Goal: Transaction & Acquisition: Purchase product/service

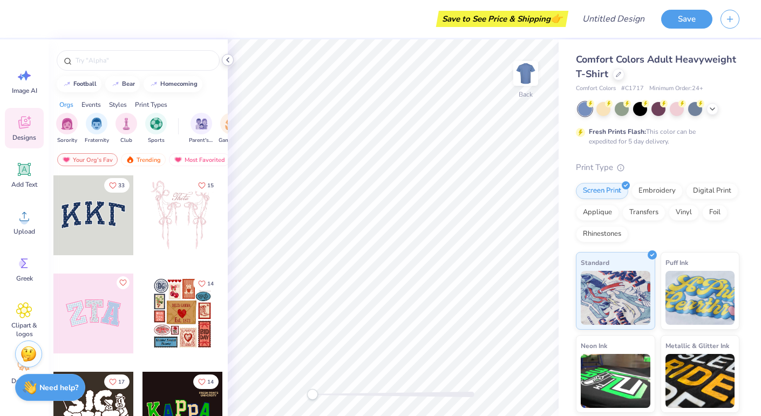
click at [228, 62] on polyline at bounding box center [228, 60] width 2 height 4
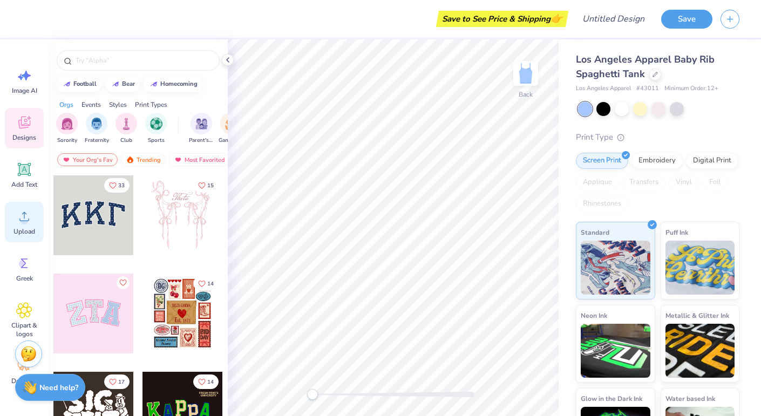
click at [23, 216] on icon at bounding box center [24, 216] width 16 height 16
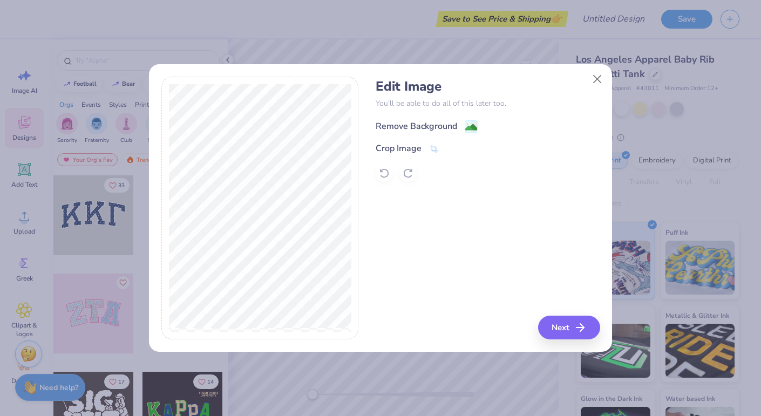
click at [473, 124] on image at bounding box center [471, 127] width 12 height 12
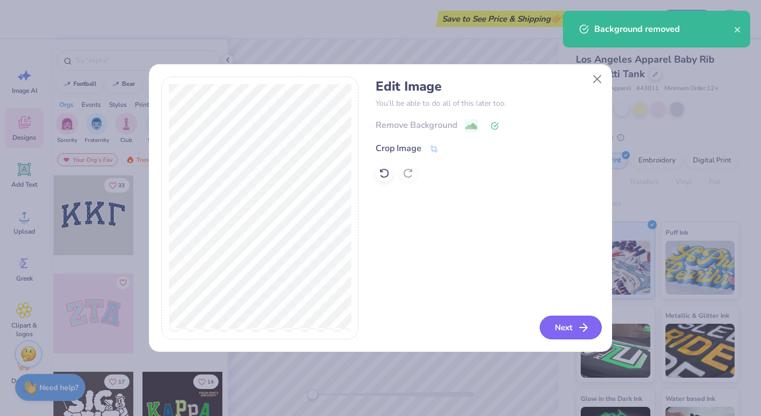
click at [574, 330] on button "Next" at bounding box center [571, 328] width 62 height 24
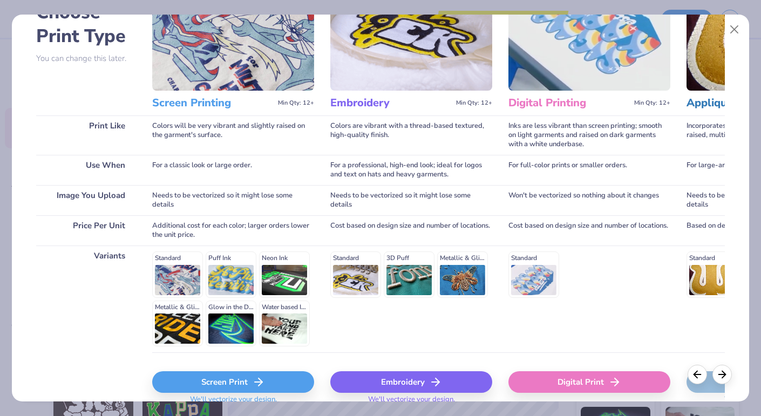
scroll to position [76, 0]
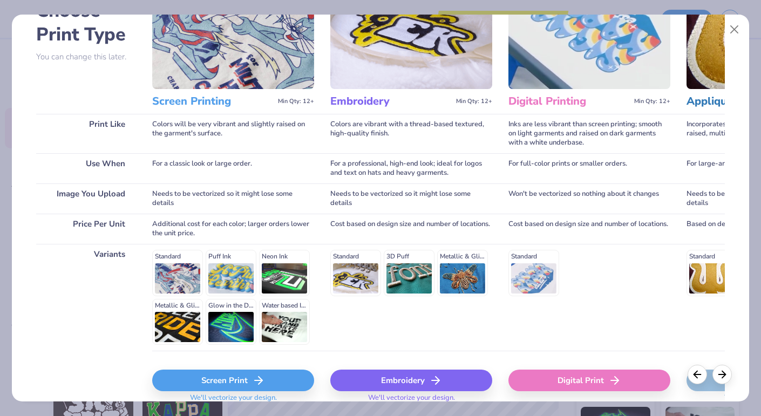
click at [573, 60] on img at bounding box center [589, 33] width 162 height 111
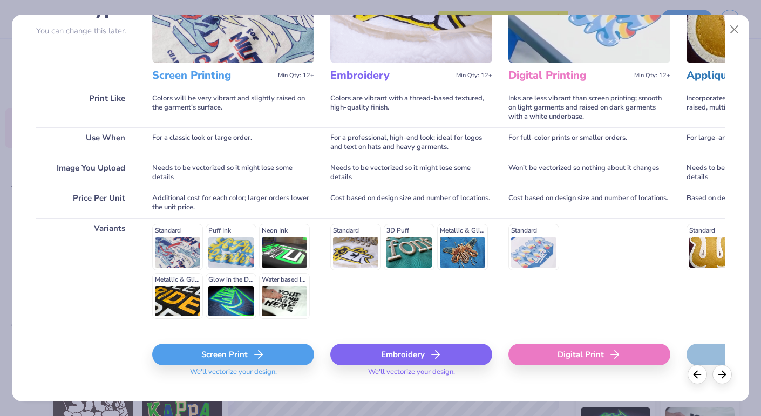
scroll to position [104, 0]
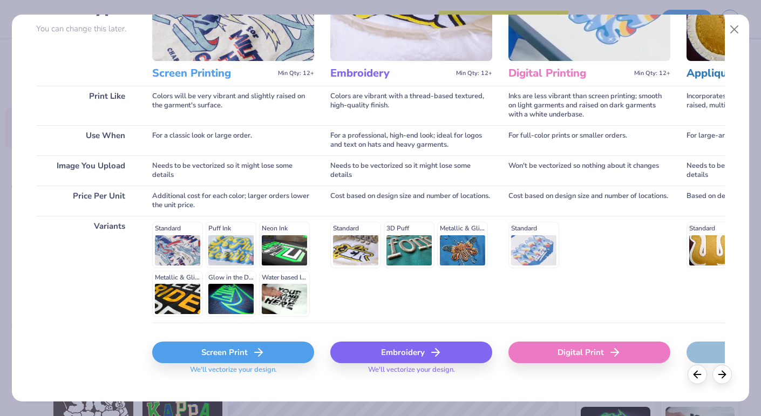
click at [571, 356] on div "Digital Print" at bounding box center [589, 353] width 162 height 22
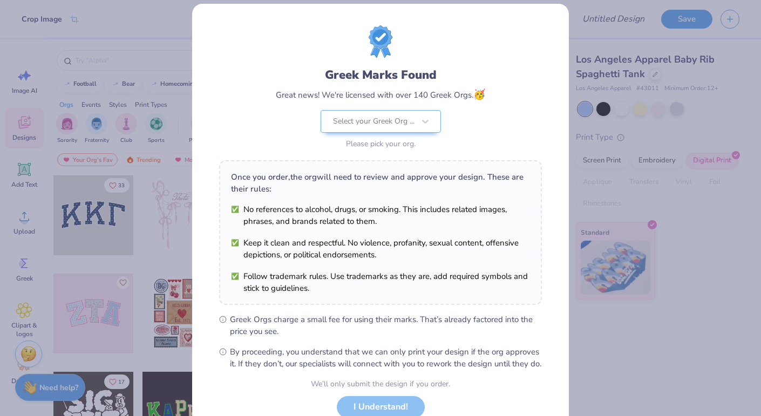
scroll to position [0, 0]
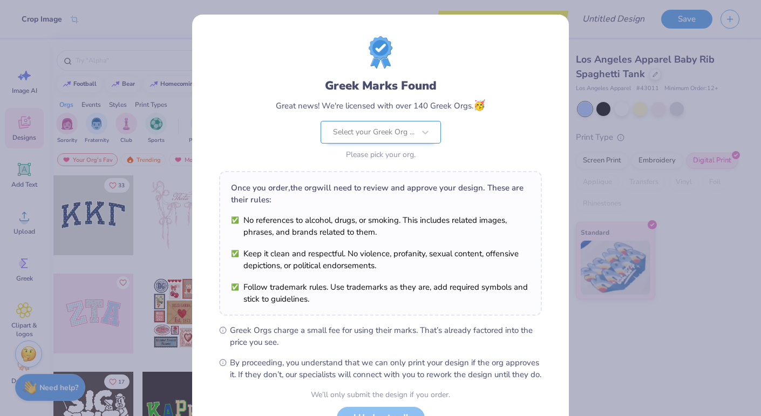
click at [403, 131] on div at bounding box center [373, 132] width 81 height 14
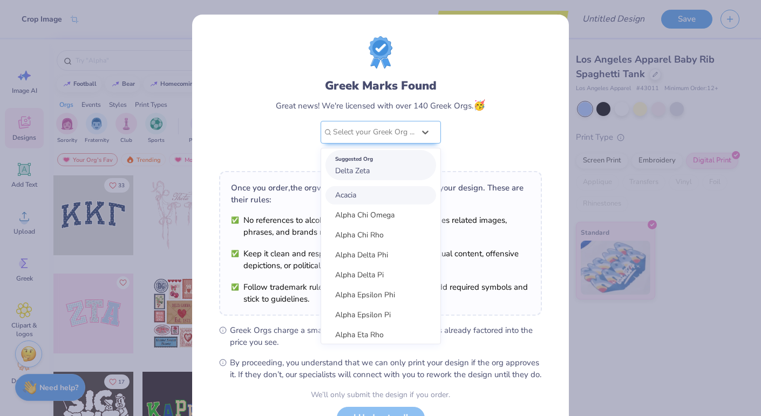
click at [400, 171] on div "Suggested Org Delta Zeta" at bounding box center [380, 165] width 111 height 30
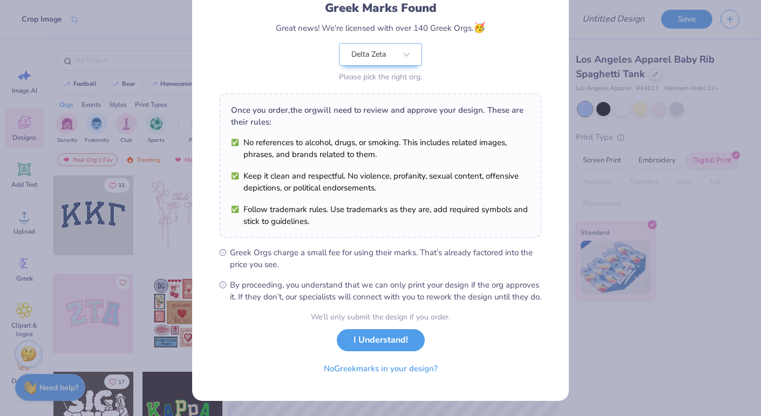
scroll to position [87, 0]
click at [401, 339] on button "I Understand!" at bounding box center [381, 337] width 88 height 22
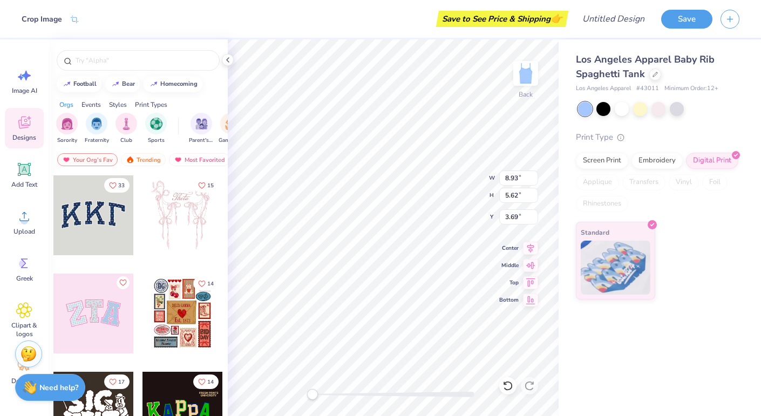
scroll to position [0, 0]
click at [620, 111] on div at bounding box center [622, 108] width 14 height 14
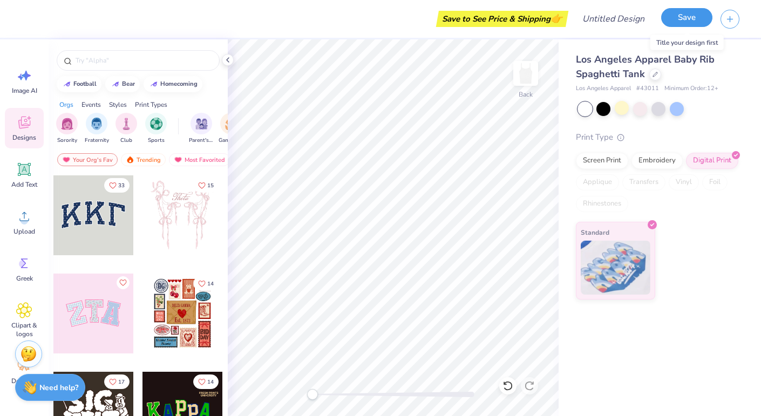
click at [679, 22] on button "Save" at bounding box center [686, 17] width 51 height 19
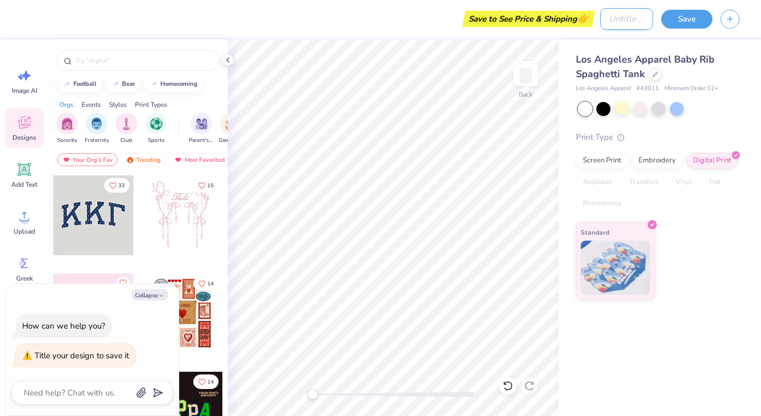
type textarea "x"
click at [600, 17] on input "Design Title" at bounding box center [626, 19] width 53 height 22
click at [624, 20] on input "Design Title" at bounding box center [626, 19] width 53 height 22
type input "D"
type textarea "x"
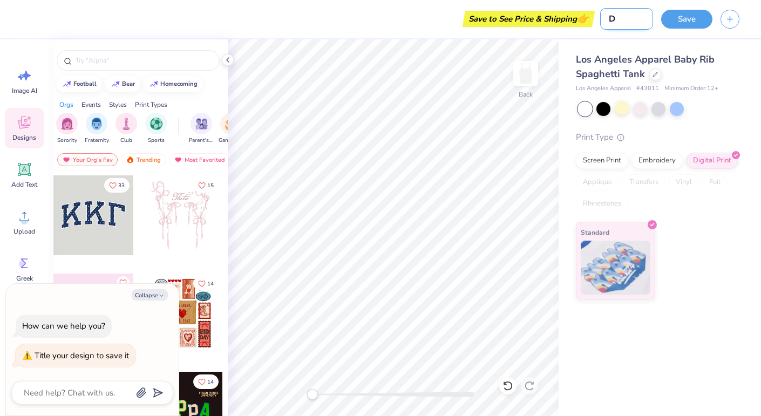
type input "Dz"
type textarea "x"
type input "DZ"
type textarea "x"
type input "DZ"
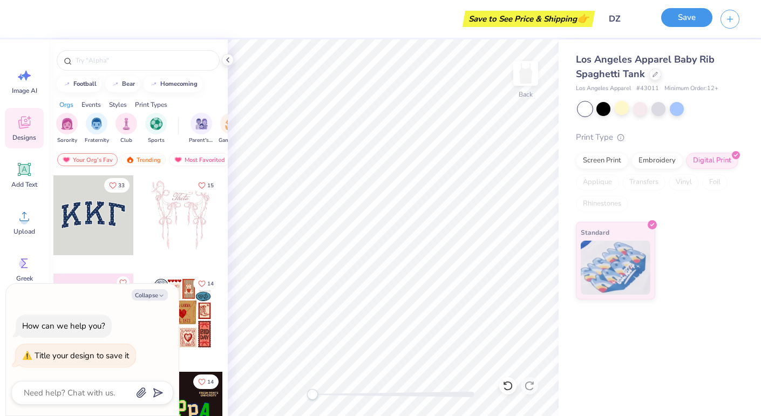
click at [678, 23] on button "Save" at bounding box center [686, 17] width 51 height 19
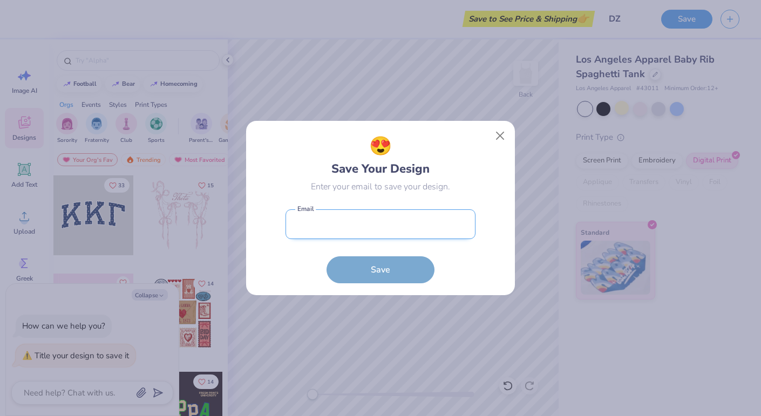
click at [428, 220] on input "email" at bounding box center [380, 224] width 190 height 30
type input "[EMAIL_ADDRESS][DOMAIN_NAME]"
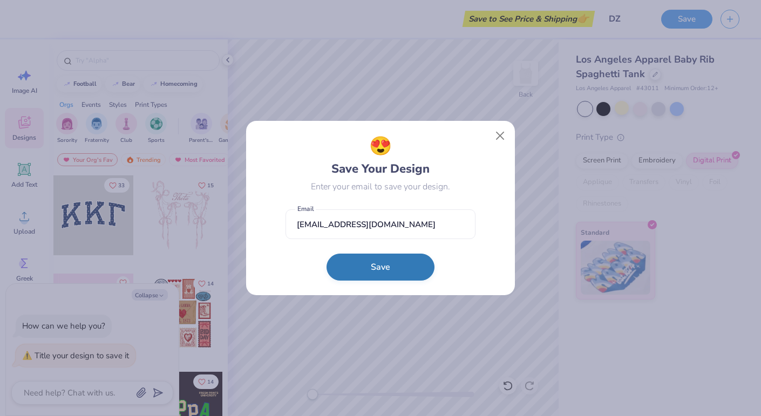
click at [383, 271] on button "Save" at bounding box center [380, 267] width 108 height 27
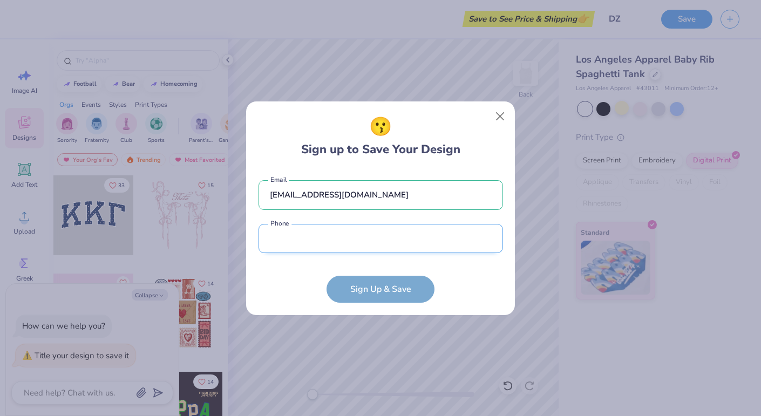
click at [335, 242] on input "tel" at bounding box center [380, 239] width 244 height 30
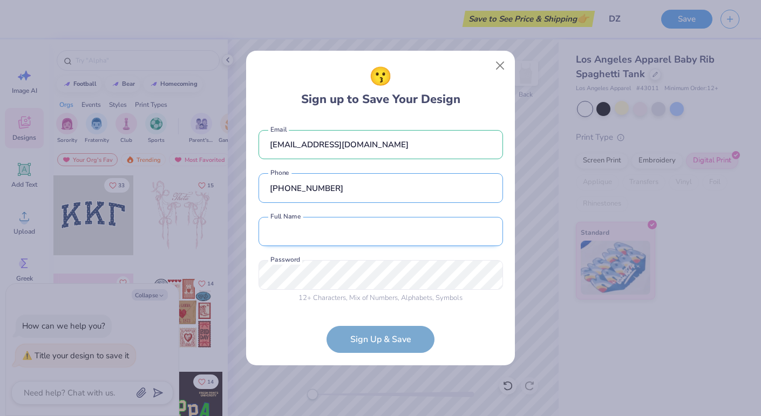
type input "[PHONE_NUMBER]"
click at [311, 241] on input "text" at bounding box center [380, 232] width 244 height 30
type input "[PERSON_NAME]"
type input "[PHONE_NUMBER]"
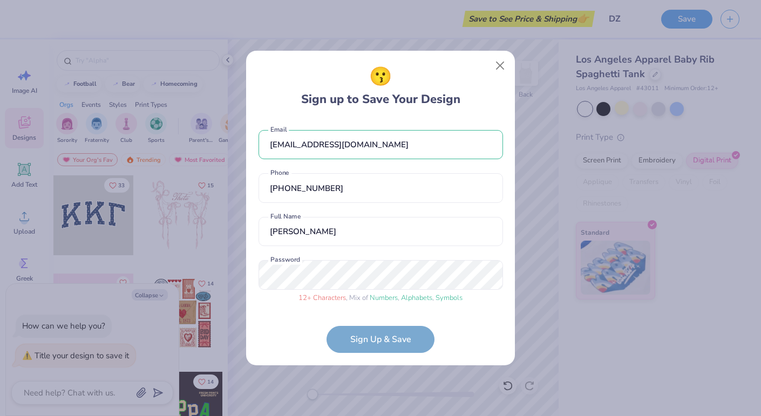
click at [360, 344] on form "[EMAIL_ADDRESS][DOMAIN_NAME] Email [PHONE_NUMBER] Phone [PERSON_NAME] Full Name…" at bounding box center [380, 236] width 244 height 234
click at [359, 336] on form "[EMAIL_ADDRESS][DOMAIN_NAME] Email [PHONE_NUMBER] Phone [PERSON_NAME] Full Name…" at bounding box center [380, 236] width 244 height 234
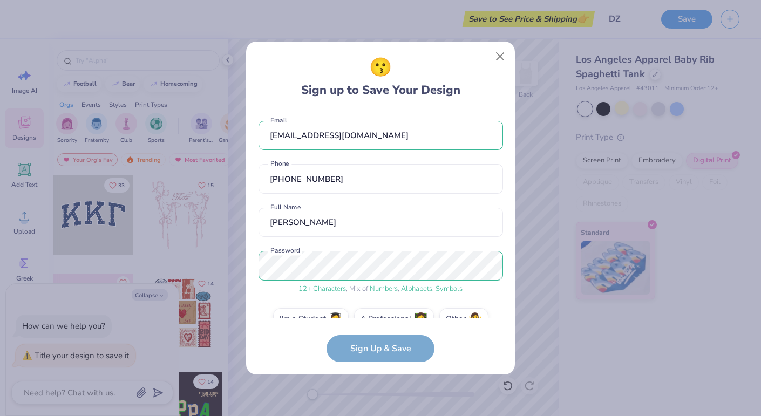
scroll to position [22, 0]
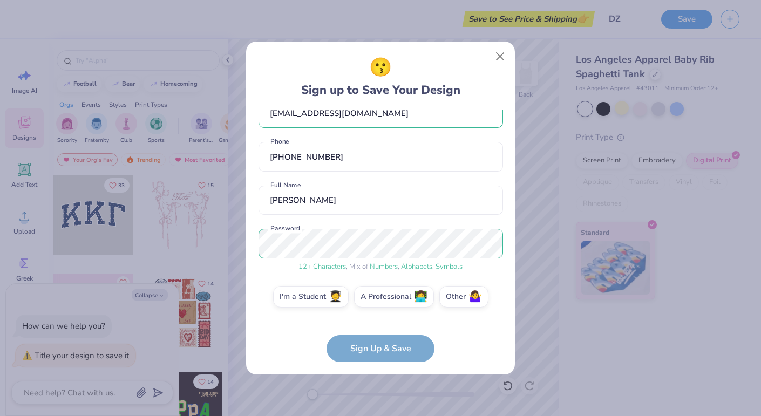
click at [383, 351] on form "[EMAIL_ADDRESS][DOMAIN_NAME] Email [PHONE_NUMBER] Phone [PERSON_NAME] Full Name…" at bounding box center [380, 236] width 244 height 253
click at [372, 349] on form "[EMAIL_ADDRESS][DOMAIN_NAME] Email [PHONE_NUMBER] Phone [PERSON_NAME] Full Name…" at bounding box center [380, 236] width 244 height 253
click at [331, 290] on span "🧑‍🎓" at bounding box center [335, 295] width 13 height 12
click at [377, 318] on input "I'm a Student 🧑‍🎓" at bounding box center [380, 321] width 7 height 7
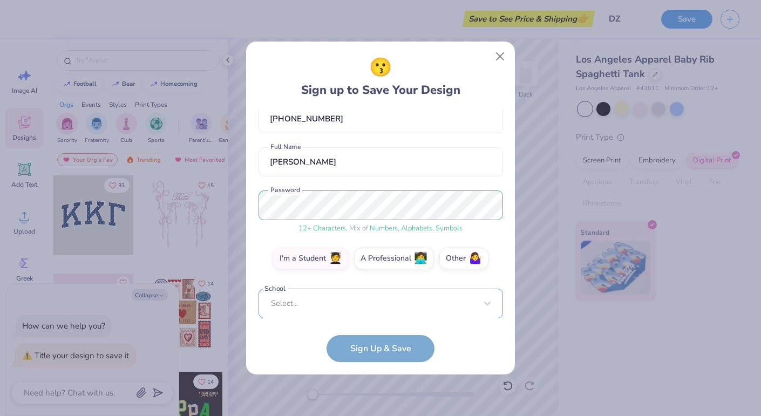
click at [333, 292] on div "Select..." at bounding box center [380, 304] width 244 height 30
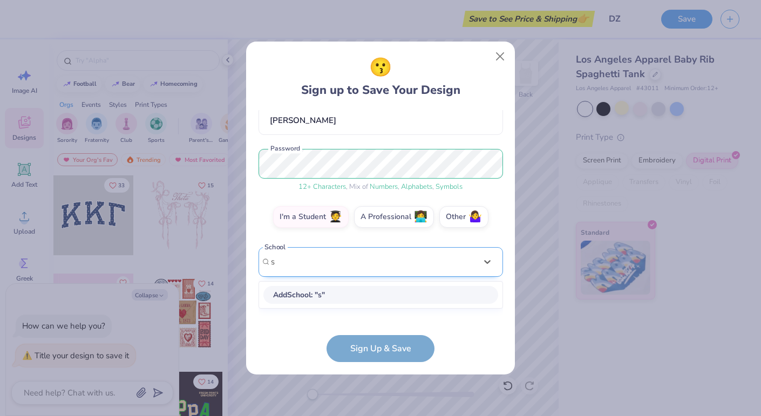
scroll to position [101, 0]
type input "stockto"
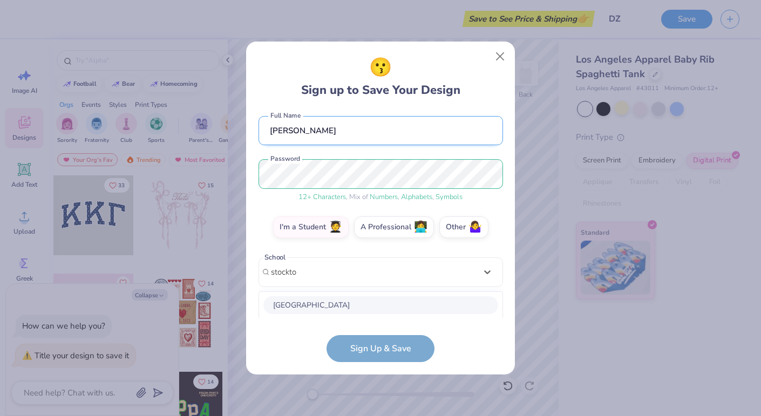
scroll to position [66, 0]
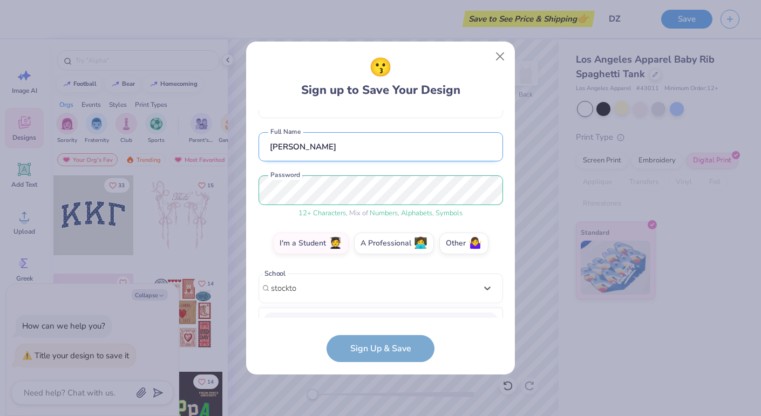
click at [341, 144] on div "[EMAIL_ADDRESS][DOMAIN_NAME] Email [PHONE_NUMBER] Phone [PERSON_NAME] Full Name…" at bounding box center [380, 214] width 244 height 208
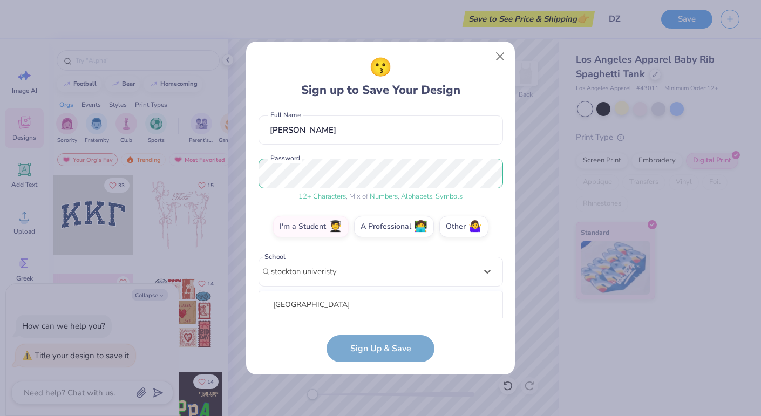
scroll to position [227, 0]
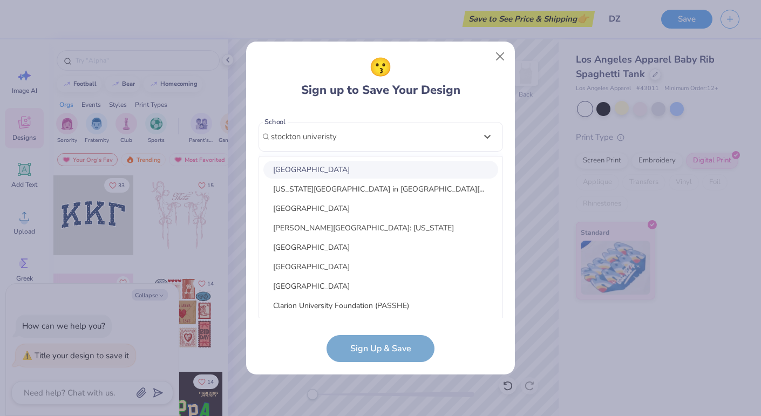
click at [336, 172] on div "[GEOGRAPHIC_DATA]" at bounding box center [380, 170] width 235 height 18
type input "stockton univeristy"
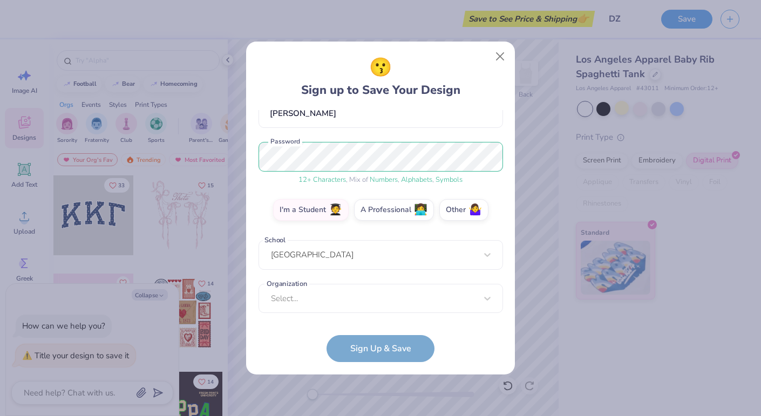
scroll to position [109, 0]
click at [365, 301] on div "Select..." at bounding box center [380, 299] width 244 height 30
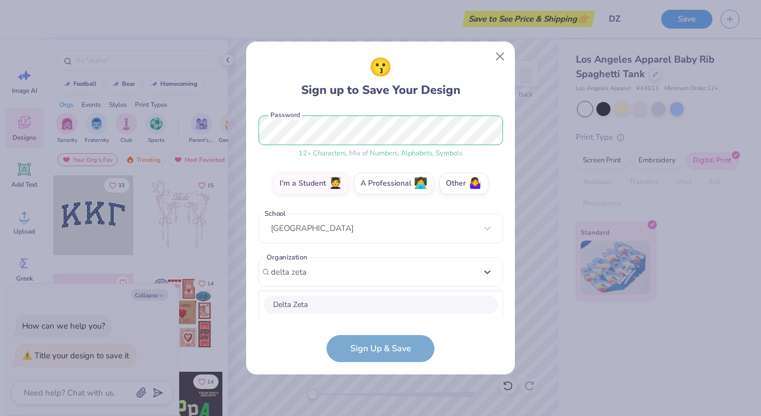
scroll to position [270, 0]
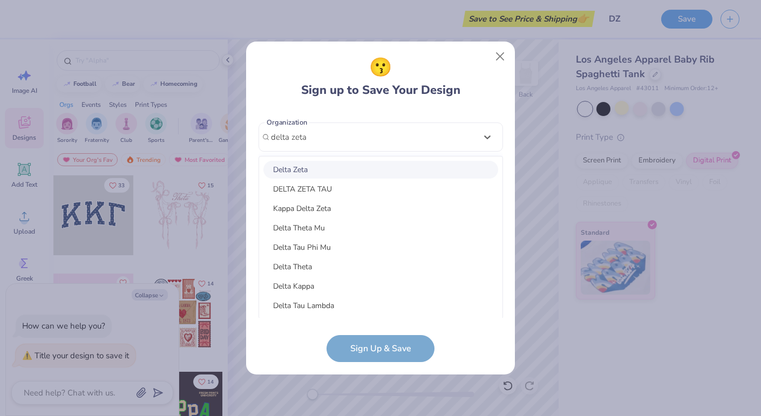
click at [312, 171] on div "Delta Zeta" at bounding box center [380, 170] width 235 height 18
type input "delta zeta"
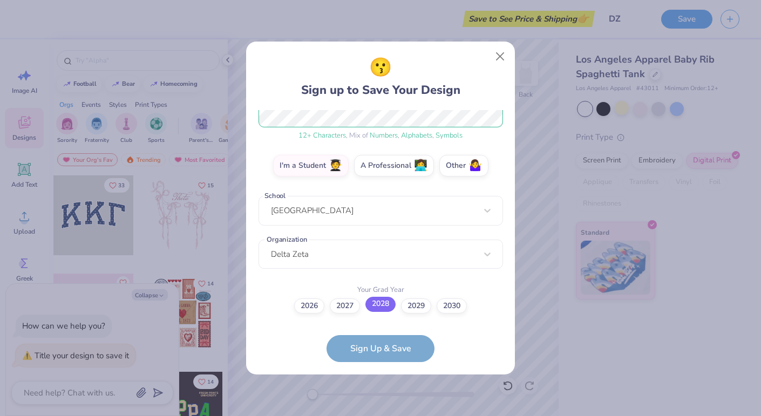
click at [385, 307] on label "2028" at bounding box center [380, 304] width 30 height 15
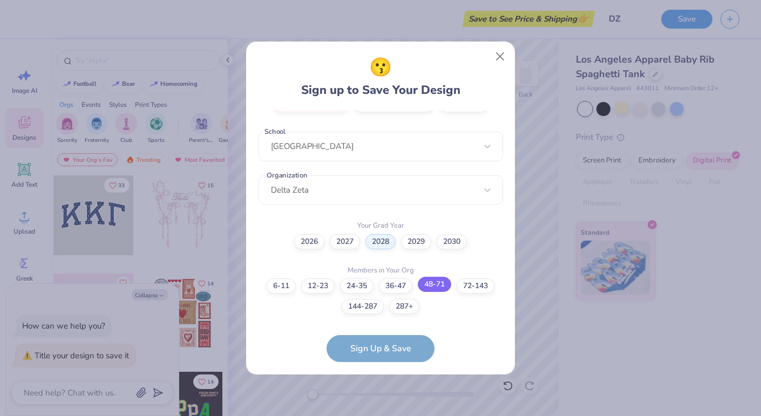
click at [435, 285] on label "48-71" at bounding box center [434, 284] width 33 height 15
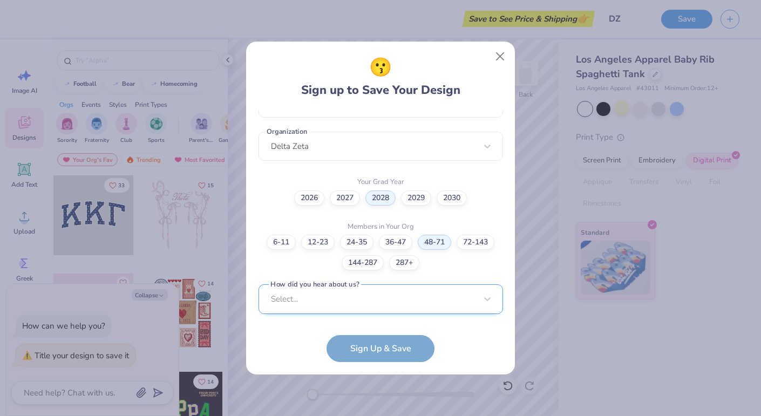
click at [408, 303] on div "Select..." at bounding box center [380, 299] width 244 height 30
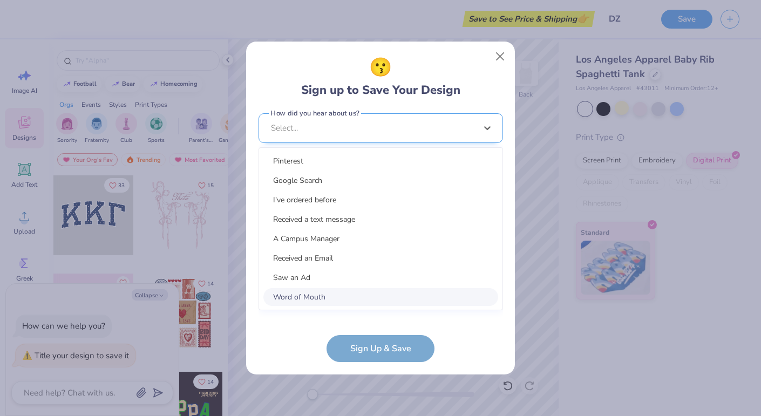
scroll to position [423, 0]
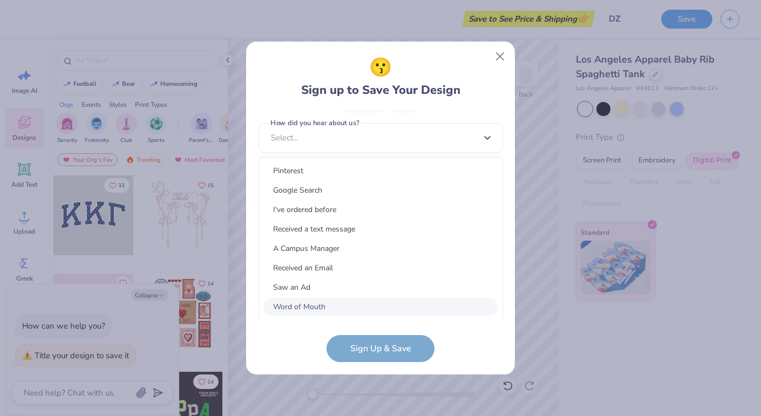
click at [324, 299] on div "Word of Mouth" at bounding box center [380, 307] width 235 height 18
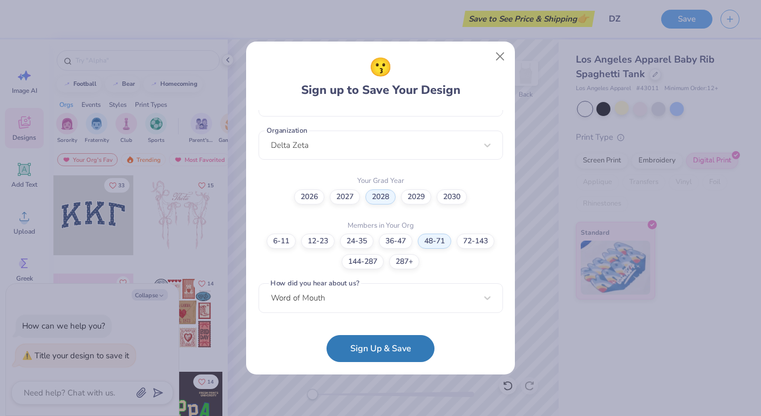
scroll to position [261, 0]
click at [398, 349] on button "Sign Up & Save" at bounding box center [380, 345] width 108 height 27
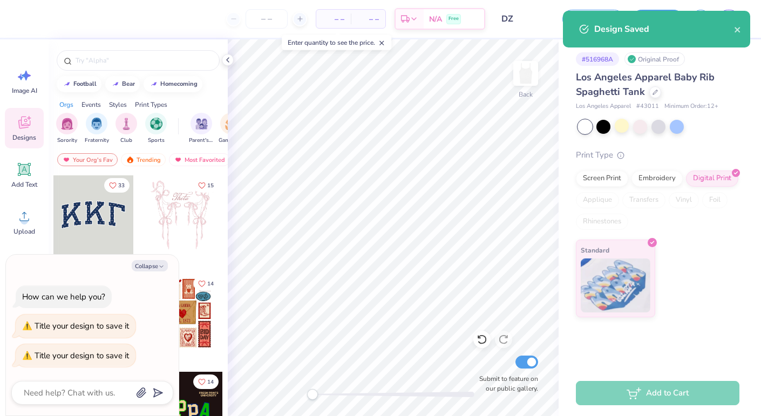
click at [632, 397] on div "Add to Cart" at bounding box center [657, 393] width 163 height 24
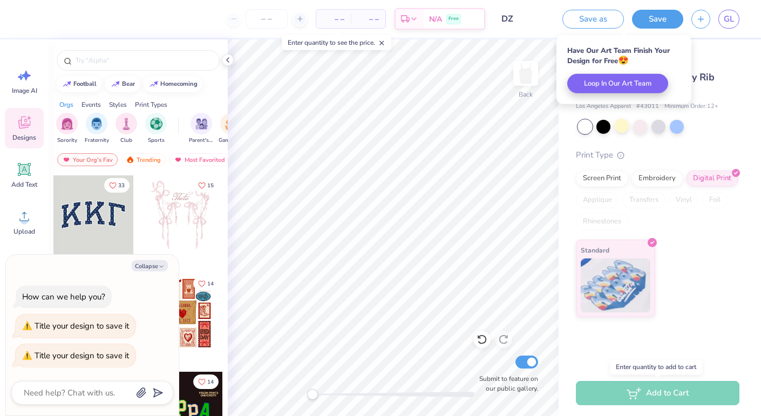
click at [617, 392] on div "Add to Cart" at bounding box center [657, 393] width 163 height 24
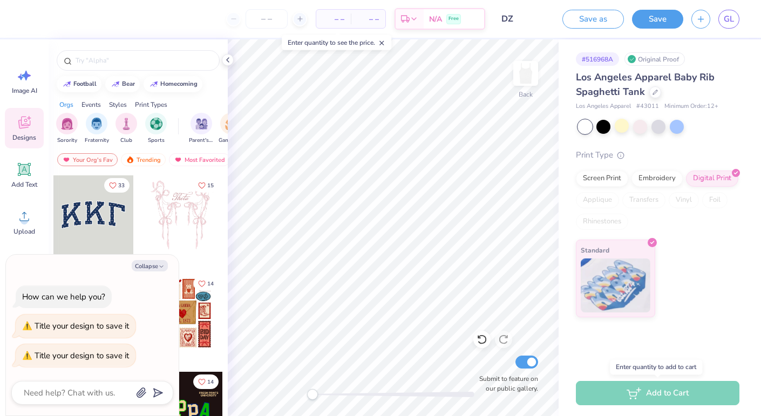
click at [645, 393] on div "Add to Cart" at bounding box center [657, 393] width 163 height 24
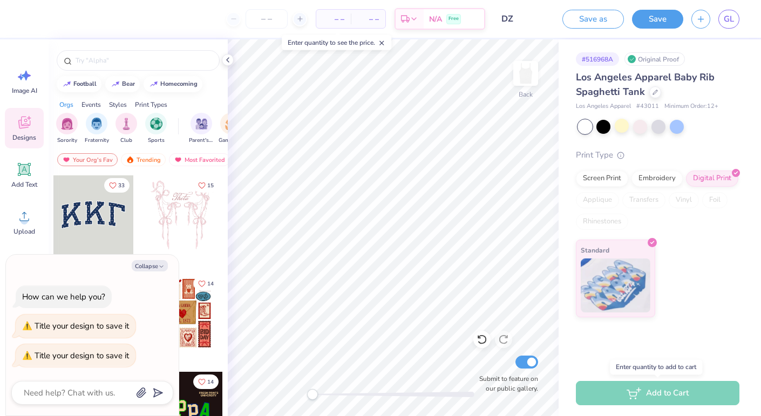
click at [645, 393] on div "Add to Cart" at bounding box center [657, 393] width 163 height 24
click at [656, 23] on button "Save" at bounding box center [657, 17] width 51 height 19
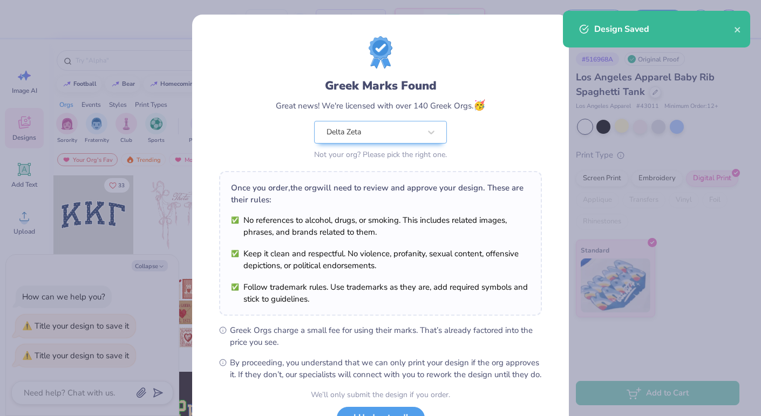
click at [701, 383] on div "Greek Marks Found Great news! We're licensed with over 140 Greek Orgs. 🥳 Delta …" at bounding box center [380, 208] width 761 height 416
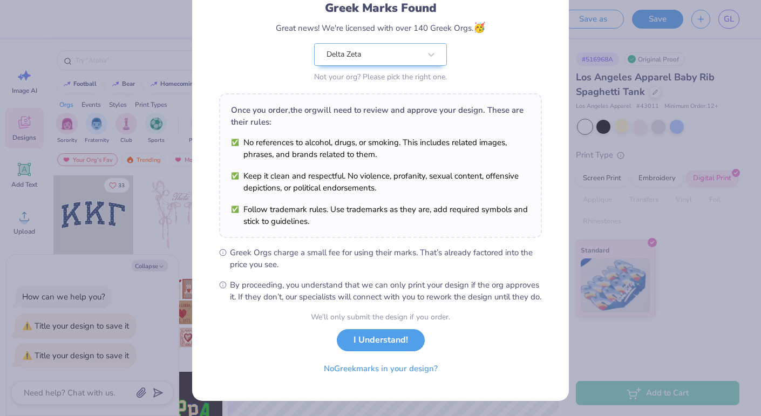
scroll to position [87, 0]
click at [390, 340] on button "I Understand!" at bounding box center [381, 337] width 88 height 22
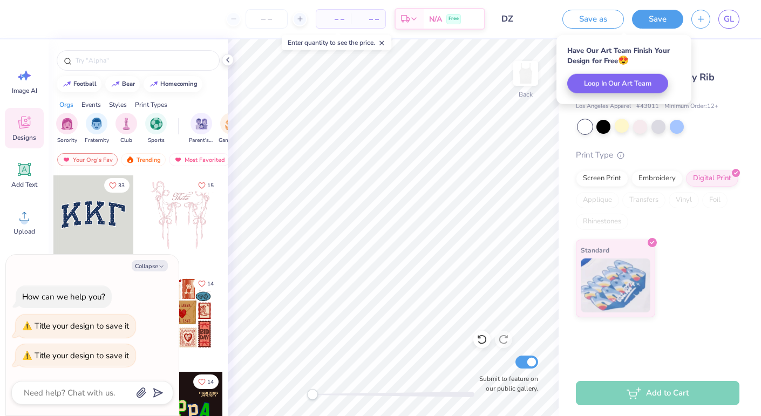
scroll to position [0, 0]
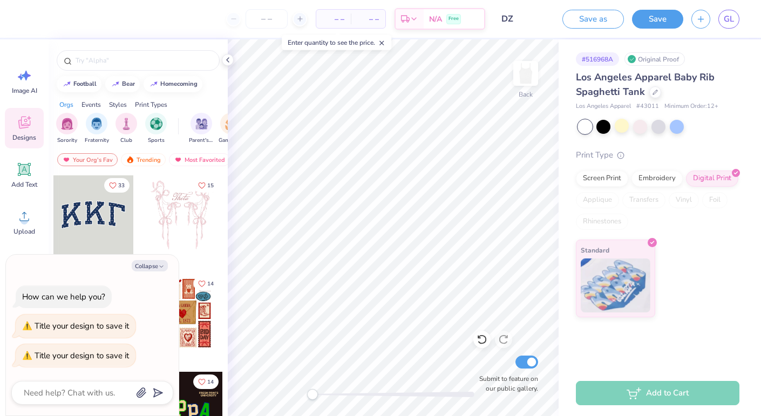
click at [646, 389] on div "Add to Cart" at bounding box center [657, 393] width 163 height 24
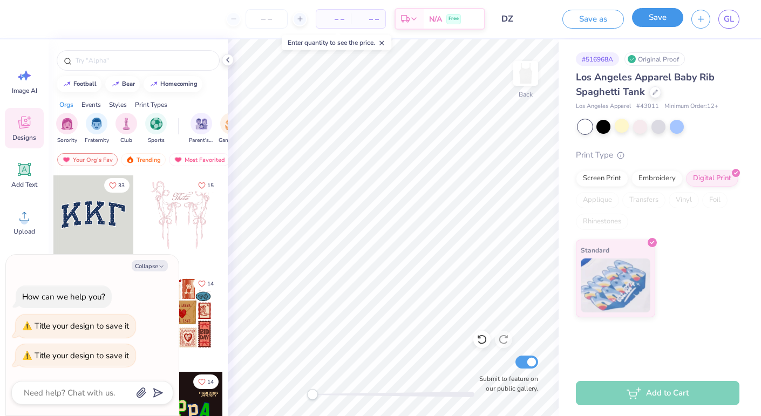
click at [660, 16] on button "Save" at bounding box center [657, 17] width 51 height 19
click at [638, 384] on div "Add to Cart" at bounding box center [657, 393] width 163 height 24
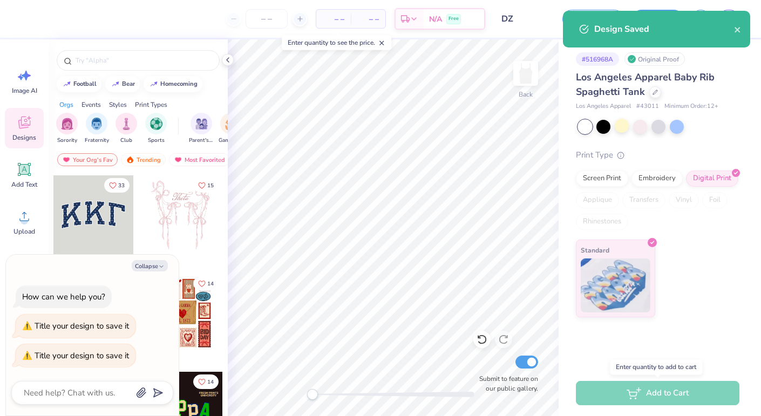
click at [639, 387] on div "Add to Cart" at bounding box center [657, 393] width 163 height 24
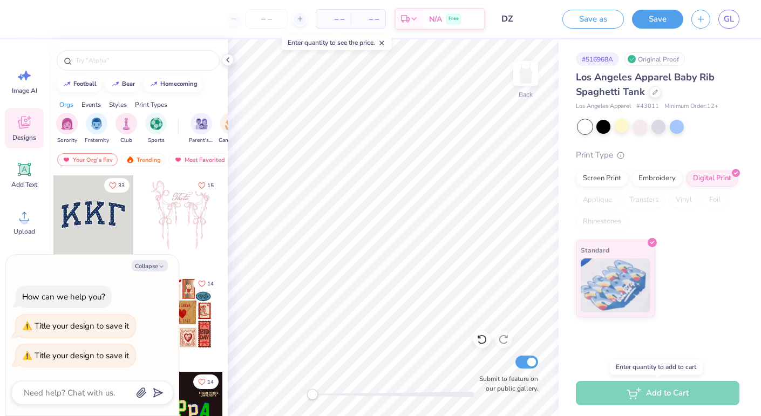
click at [639, 387] on div "Add to Cart" at bounding box center [657, 393] width 163 height 24
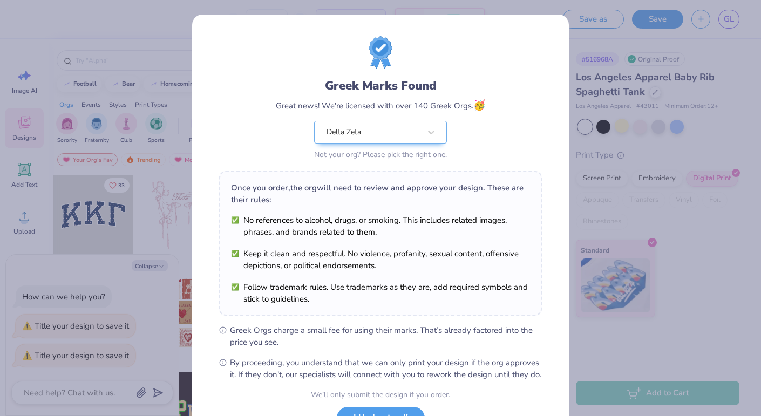
scroll to position [87, 0]
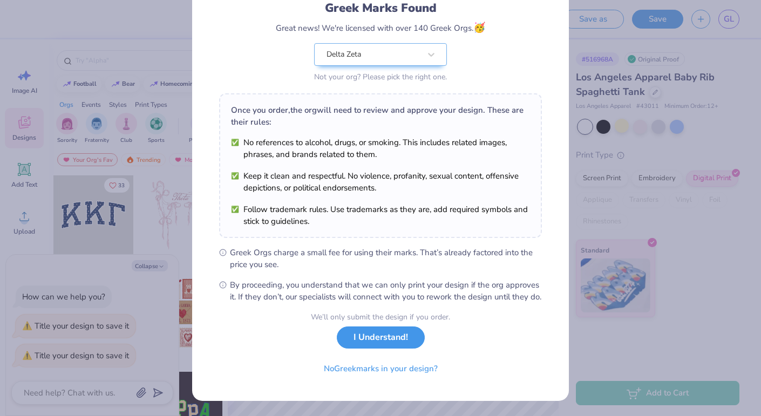
click at [375, 346] on button "I Understand!" at bounding box center [381, 337] width 88 height 22
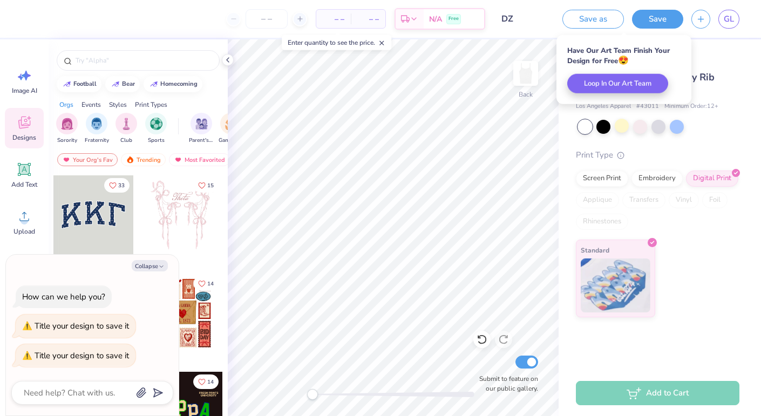
scroll to position [0, 0]
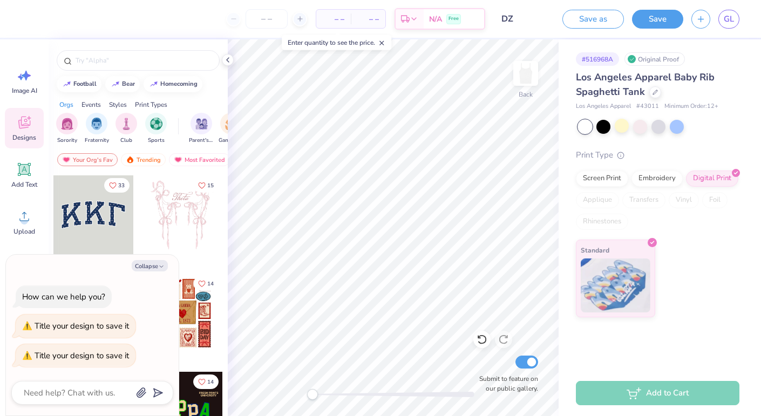
click at [414, 6] on div "– – Per Item – – Total Est. Delivery N/A Free" at bounding box center [257, 19] width 455 height 38
click at [417, 14] on div "Est. Delivery" at bounding box center [410, 20] width 28 height 19
click at [343, 10] on div "– – Per Item" at bounding box center [333, 19] width 35 height 18
click at [343, 20] on span "– –" at bounding box center [334, 18] width 22 height 11
click at [339, 21] on span "– –" at bounding box center [334, 18] width 22 height 11
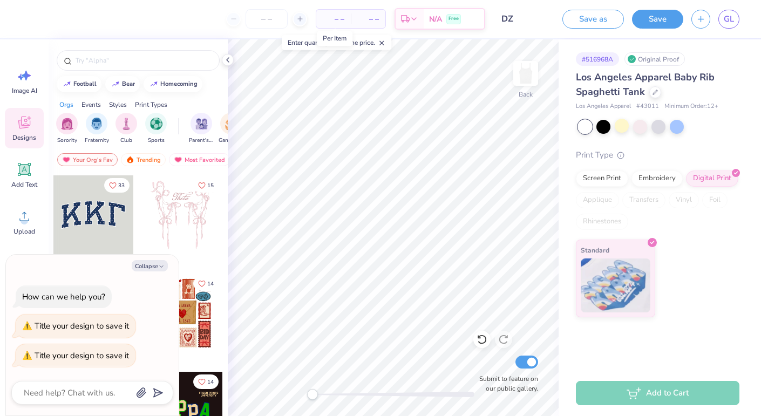
click at [339, 20] on span "– –" at bounding box center [334, 18] width 22 height 11
type textarea "x"
click at [370, 42] on div "Enter quantity to see the price." at bounding box center [337, 42] width 110 height 15
click at [262, 23] on input "number" at bounding box center [267, 18] width 42 height 19
click at [306, 21] on div at bounding box center [299, 19] width 15 height 15
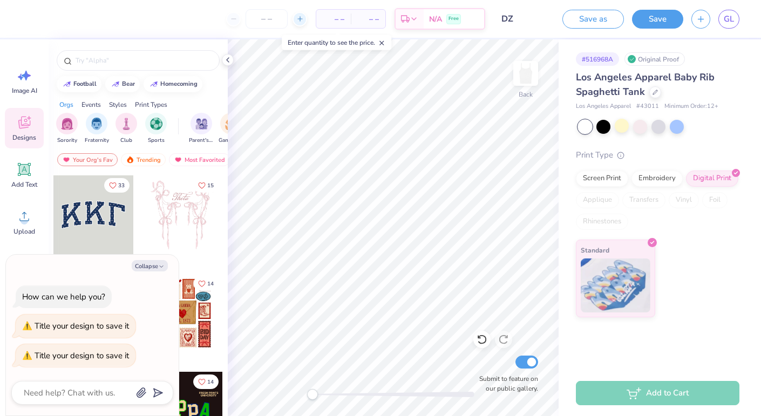
type input "12"
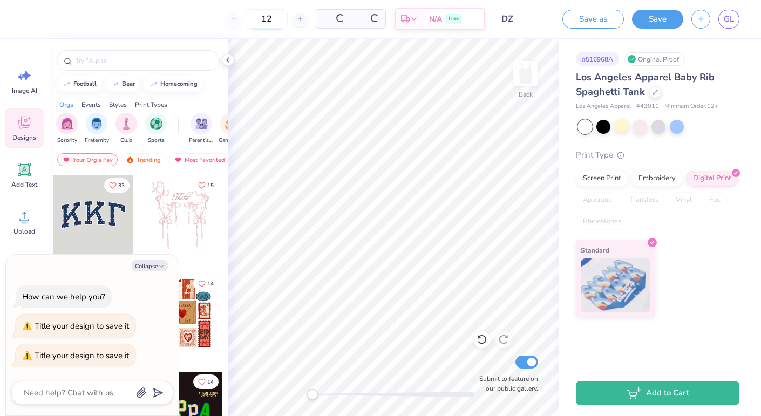
type textarea "x"
click at [253, 20] on input "12" at bounding box center [231, 18] width 42 height 19
type input "1"
type input "70"
type textarea "x"
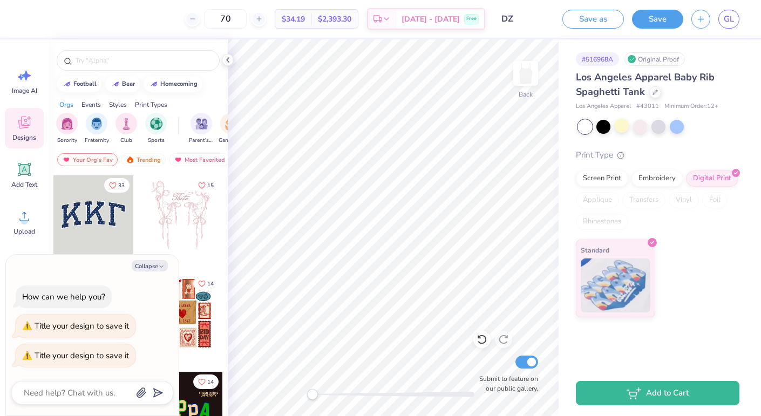
type input "70"
type textarea "x"
